Goal: Task Accomplishment & Management: Manage account settings

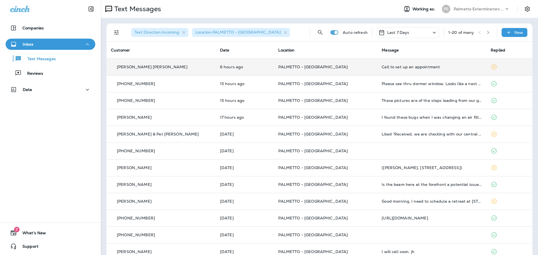
click at [348, 72] on td "PALMETTO - [GEOGRAPHIC_DATA]" at bounding box center [325, 67] width 103 height 17
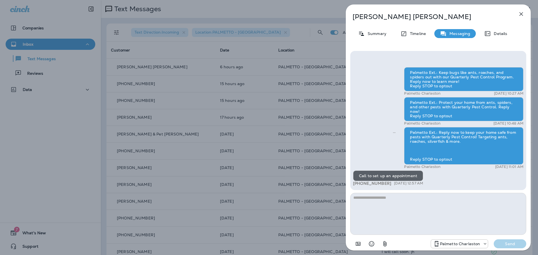
click at [521, 15] on icon "button" at bounding box center [522, 14] width 4 height 4
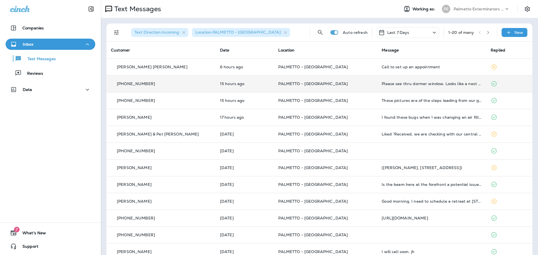
click at [347, 85] on p "PALMETTO - [GEOGRAPHIC_DATA]" at bounding box center [325, 84] width 94 height 4
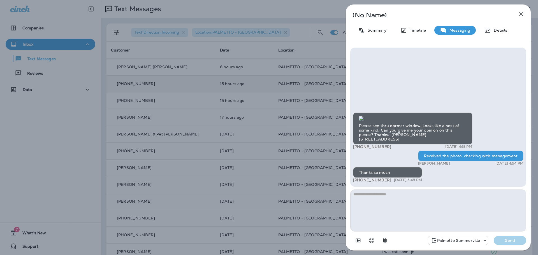
click at [523, 14] on icon "button" at bounding box center [521, 14] width 7 height 7
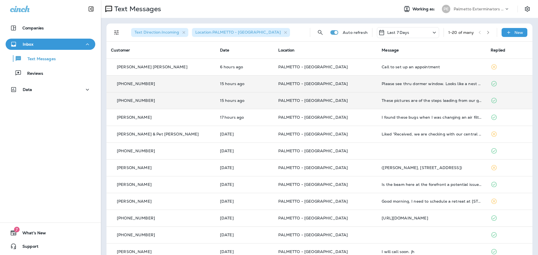
click at [349, 101] on p "PALMETTO - [GEOGRAPHIC_DATA]" at bounding box center [325, 100] width 94 height 4
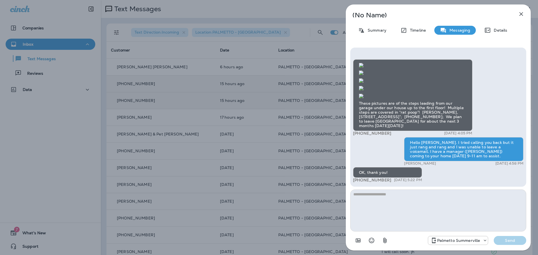
scroll to position [0, 0]
click at [521, 13] on icon "button" at bounding box center [522, 14] width 4 height 4
